Goal: Transaction & Acquisition: Purchase product/service

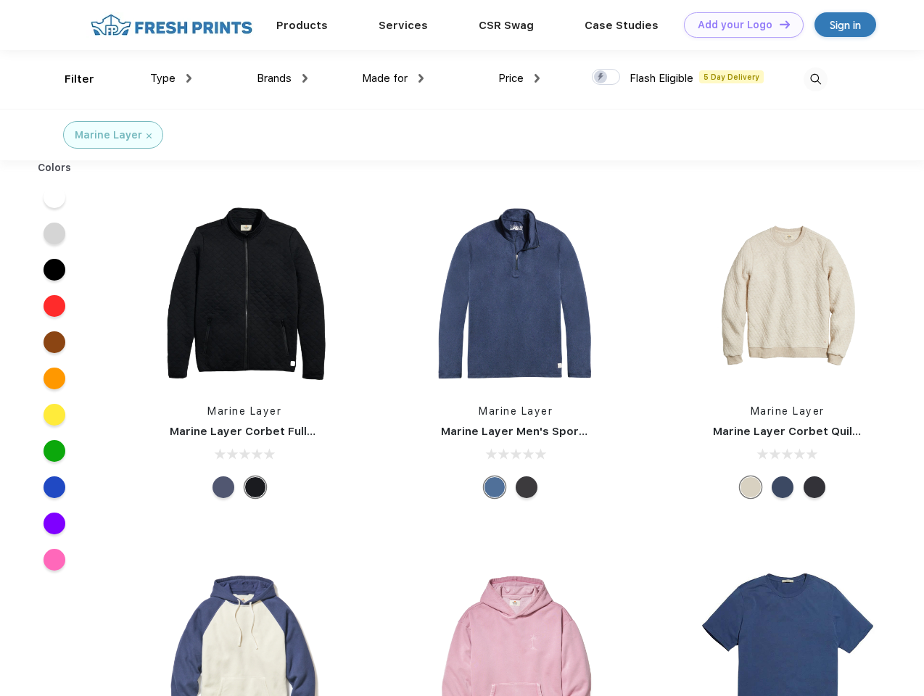
click at [738, 25] on link "Add your Logo Design Tool" at bounding box center [744, 24] width 120 height 25
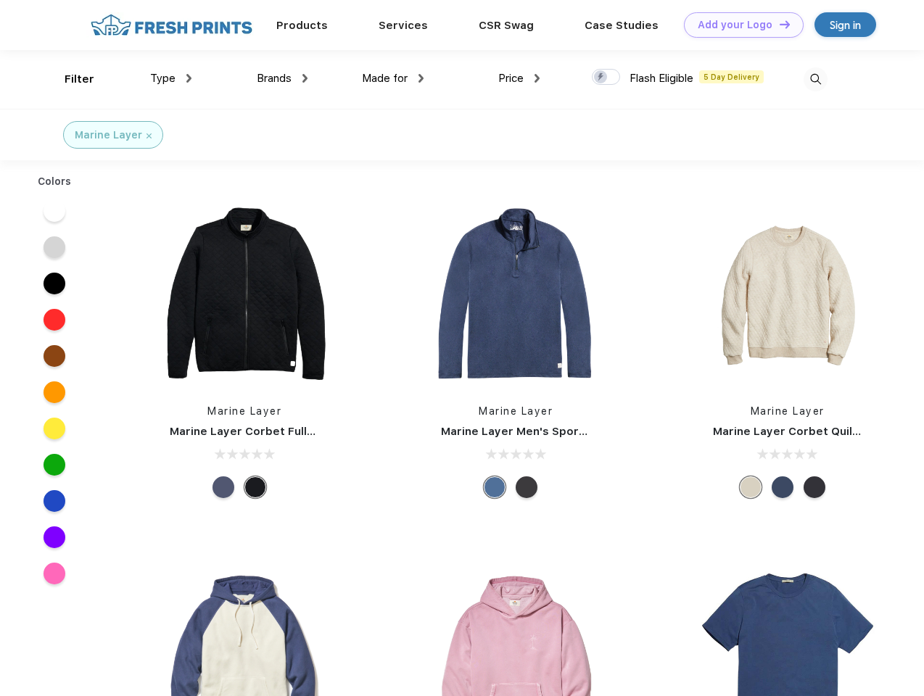
click at [0, 0] on div "Design Tool" at bounding box center [0, 0] width 0 height 0
click at [778, 24] on link "Add your Logo Design Tool" at bounding box center [744, 24] width 120 height 25
click at [70, 79] on div "Filter" at bounding box center [80, 79] width 30 height 17
click at [171, 78] on span "Type" at bounding box center [162, 78] width 25 height 13
click at [282, 78] on span "Brands" at bounding box center [274, 78] width 35 height 13
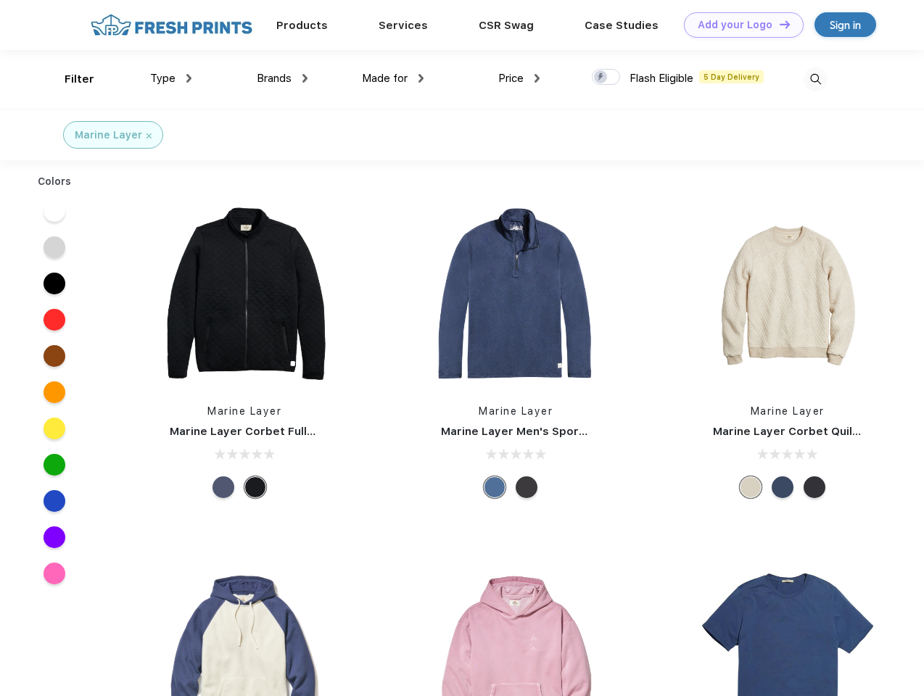
click at [393, 78] on span "Made for" at bounding box center [385, 78] width 46 height 13
click at [519, 78] on span "Price" at bounding box center [510, 78] width 25 height 13
click at [606, 78] on div at bounding box center [606, 77] width 28 height 16
click at [601, 78] on input "checkbox" at bounding box center [596, 72] width 9 height 9
click at [815, 79] on img at bounding box center [815, 79] width 24 height 24
